Goal: Task Accomplishment & Management: Manage account settings

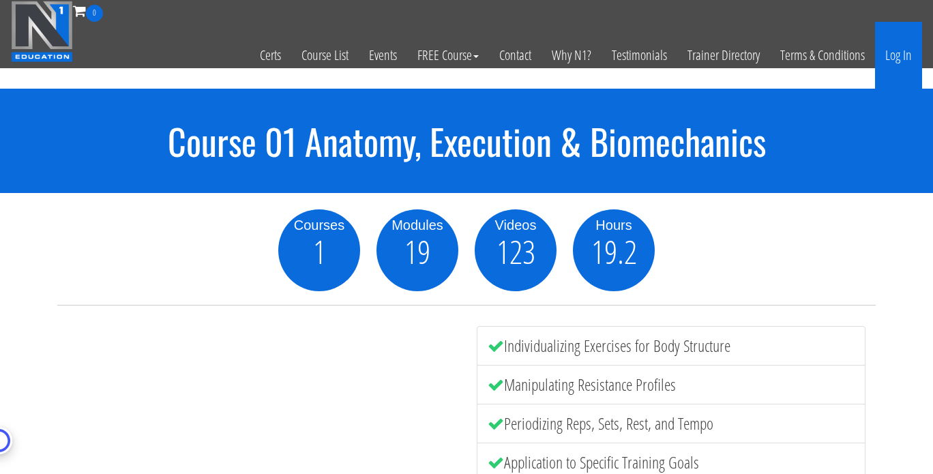
click at [890, 61] on link "Log In" at bounding box center [898, 55] width 47 height 67
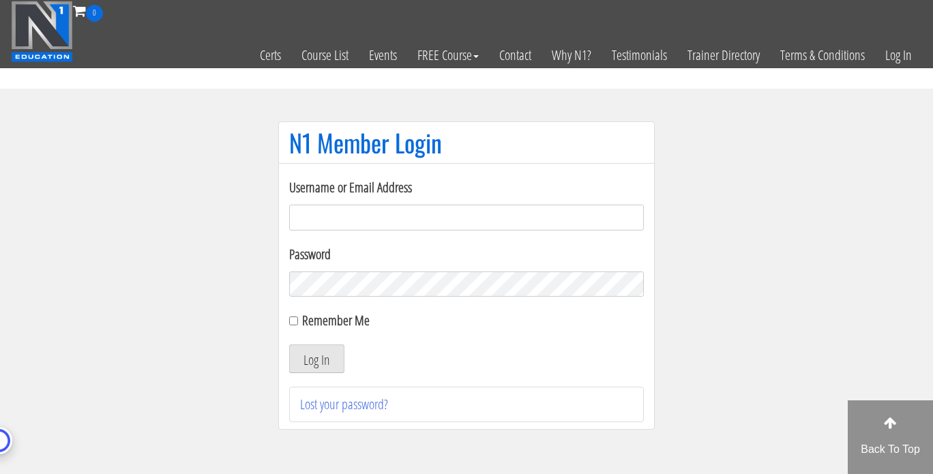
type input "[PERSON_NAME][EMAIL_ADDRESS][DOMAIN_NAME]"
click at [322, 324] on label "Remember Me" at bounding box center [336, 320] width 68 height 18
click at [298, 324] on input "Remember Me" at bounding box center [293, 321] width 9 height 9
checkbox input "true"
click at [319, 351] on button "Log In" at bounding box center [316, 359] width 55 height 29
